Goal: Navigation & Orientation: Find specific page/section

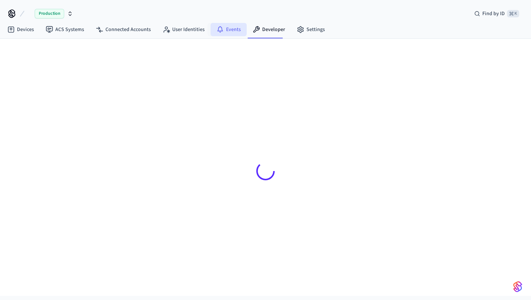
click at [225, 34] on link "Events" at bounding box center [229, 29] width 36 height 13
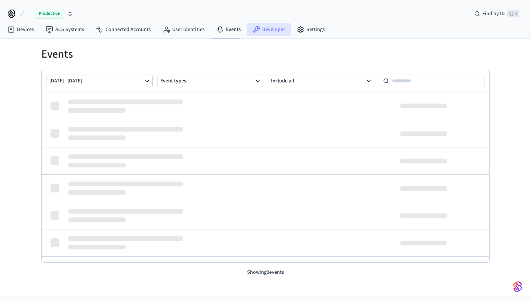
click at [273, 23] on link "Developer" at bounding box center [269, 29] width 44 height 13
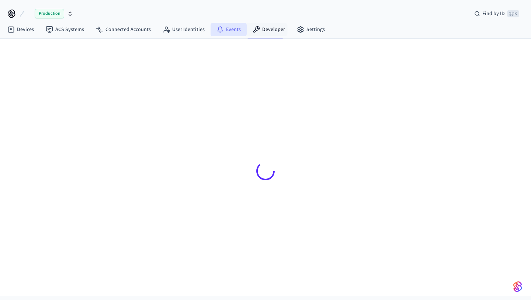
click at [232, 32] on link "Events" at bounding box center [229, 29] width 36 height 13
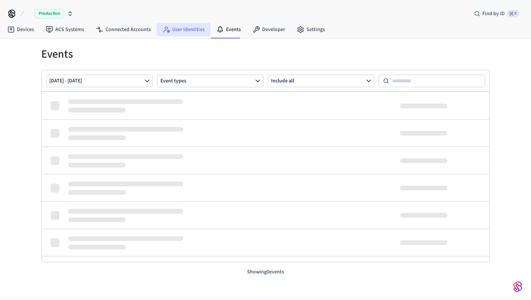
click at [176, 34] on link "User Identities" at bounding box center [184, 29] width 54 height 13
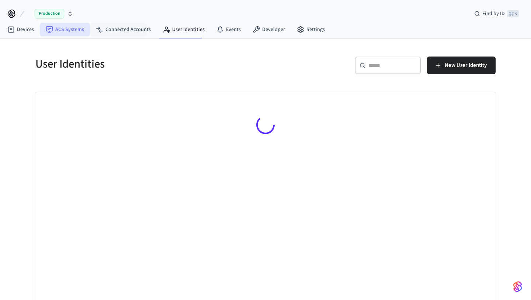
click at [59, 27] on link "ACS Systems" at bounding box center [65, 29] width 50 height 13
